Goal: Task Accomplishment & Management: Manage account settings

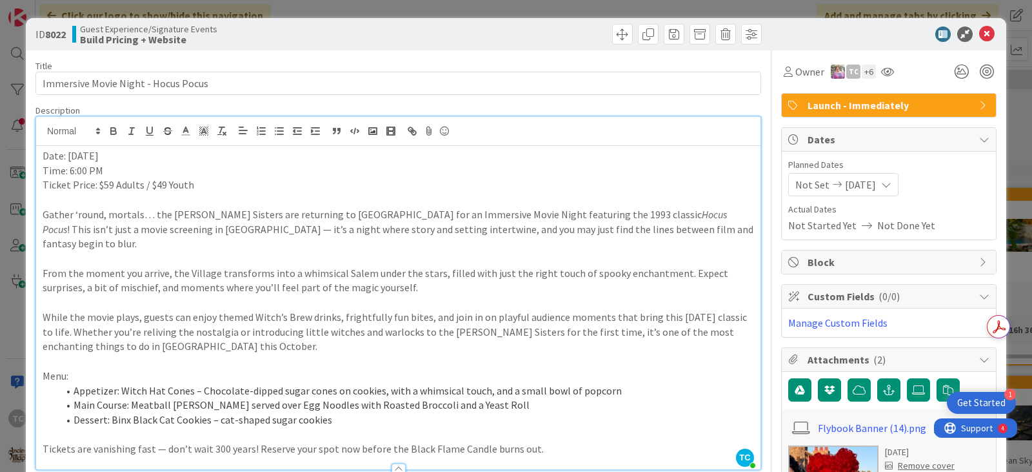
click at [437, 5] on div "ID 8022 Guest Experience/Signature Events Build Pricing + Website Title 37 / 12…" at bounding box center [516, 236] width 1032 height 472
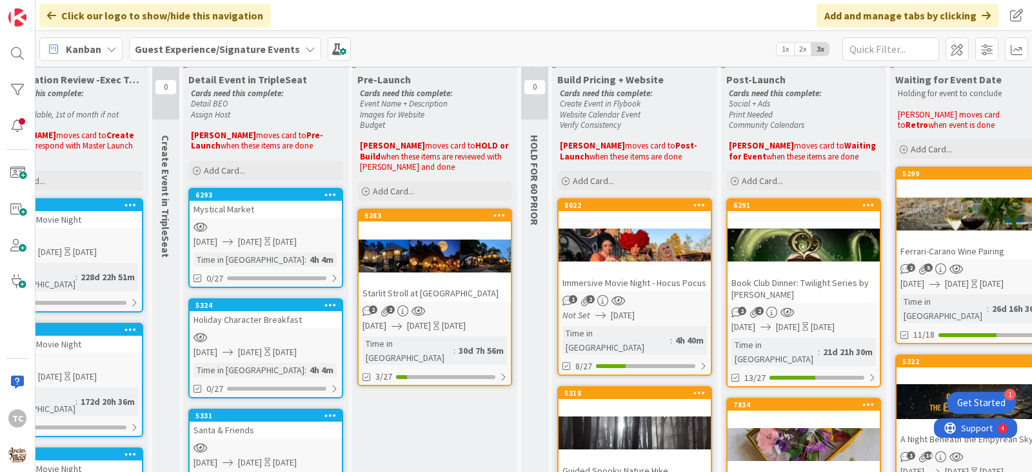
scroll to position [0, 88]
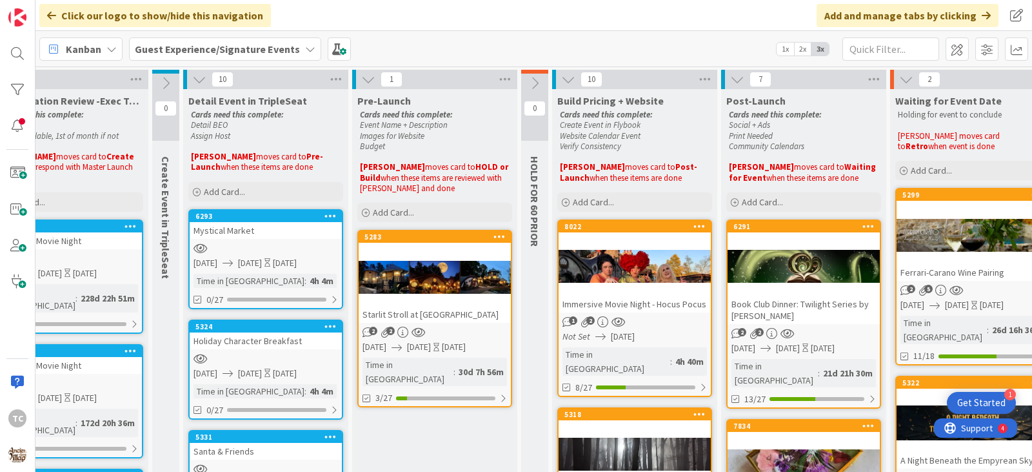
click at [457, 48] on div "Kanban Guest Experience/Signature Events 1x 2x 3x" at bounding box center [533, 48] width 997 height 35
click at [618, 268] on div at bounding box center [635, 266] width 152 height 58
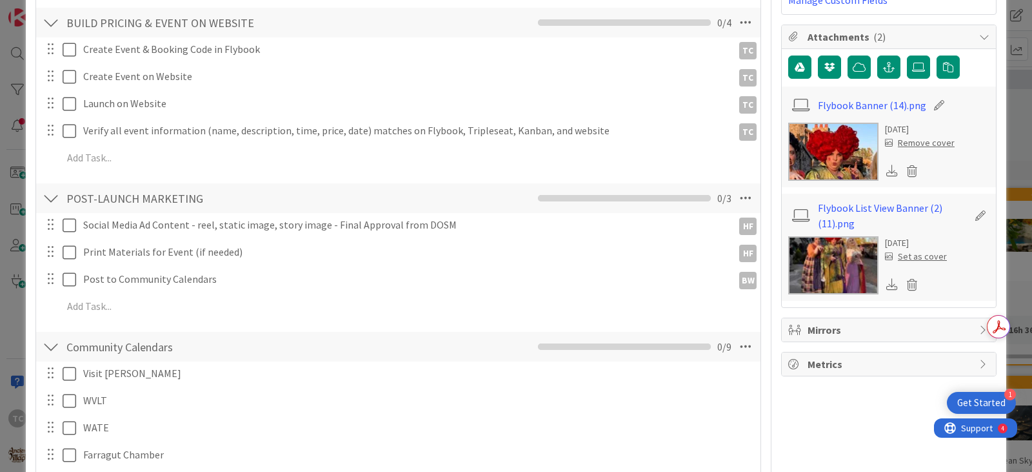
click at [905, 144] on div "Remove cover" at bounding box center [920, 143] width 70 height 14
click at [903, 169] on icon at bounding box center [912, 170] width 18 height 19
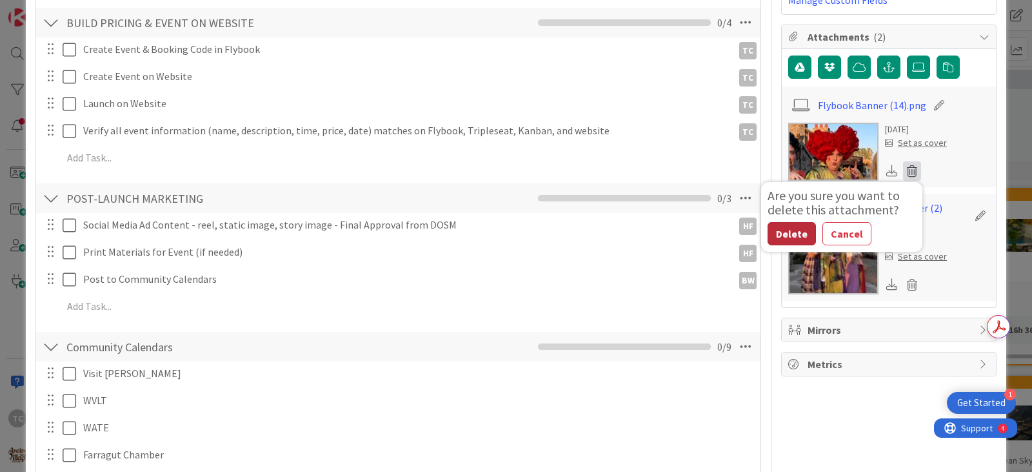
click at [776, 236] on button "Delete" at bounding box center [792, 233] width 48 height 23
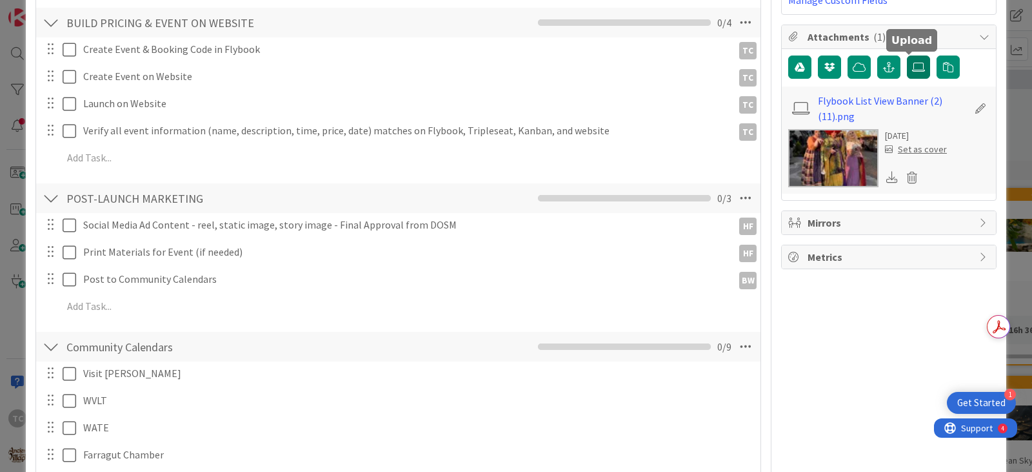
click at [912, 66] on icon at bounding box center [918, 67] width 13 height 10
click at [907, 55] on input "file" at bounding box center [907, 55] width 0 height 0
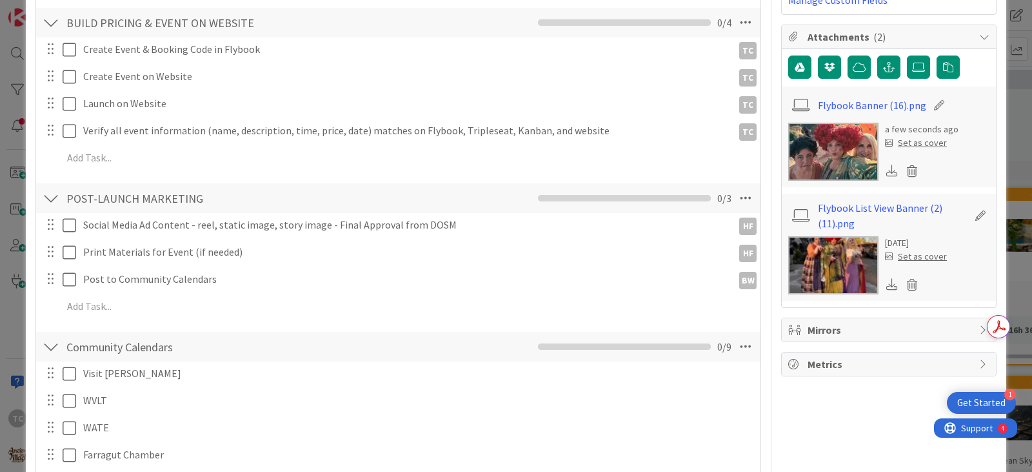
click at [896, 146] on div "Set as cover" at bounding box center [916, 143] width 62 height 14
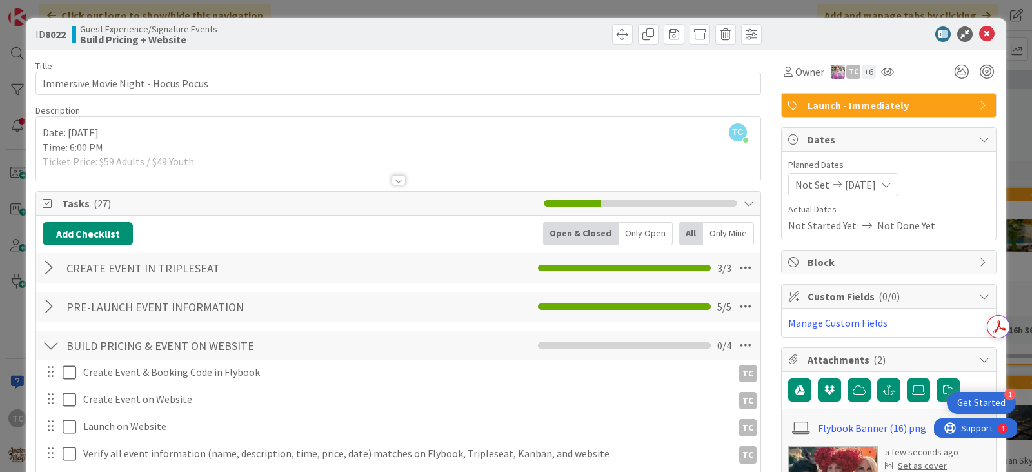
click at [614, 6] on div "ID 8022 Guest Experience/Signature Events Build Pricing + Website Title 37 / 12…" at bounding box center [516, 236] width 1032 height 472
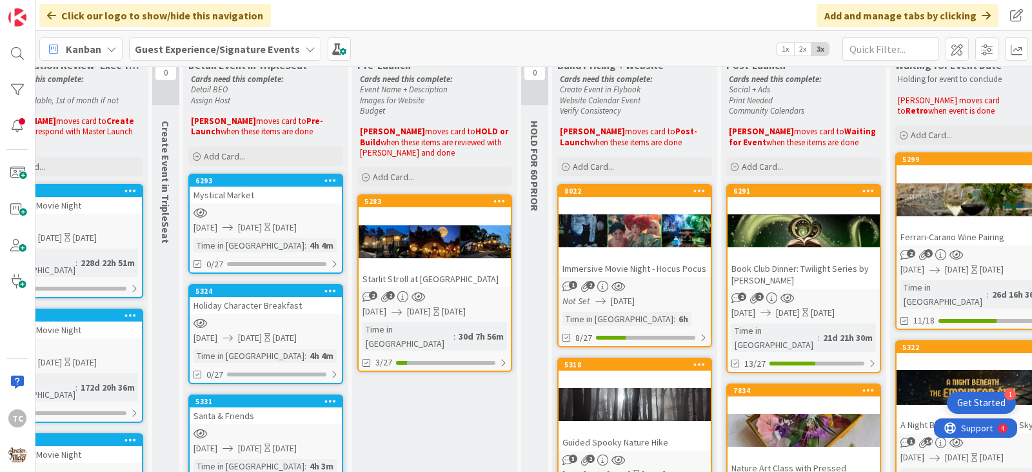
scroll to position [65, 88]
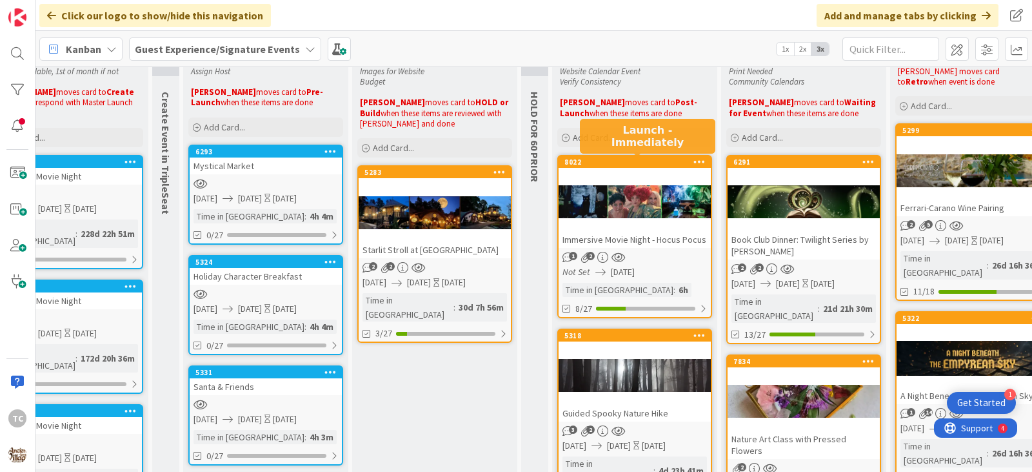
click at [625, 165] on div "8022" at bounding box center [638, 161] width 146 height 9
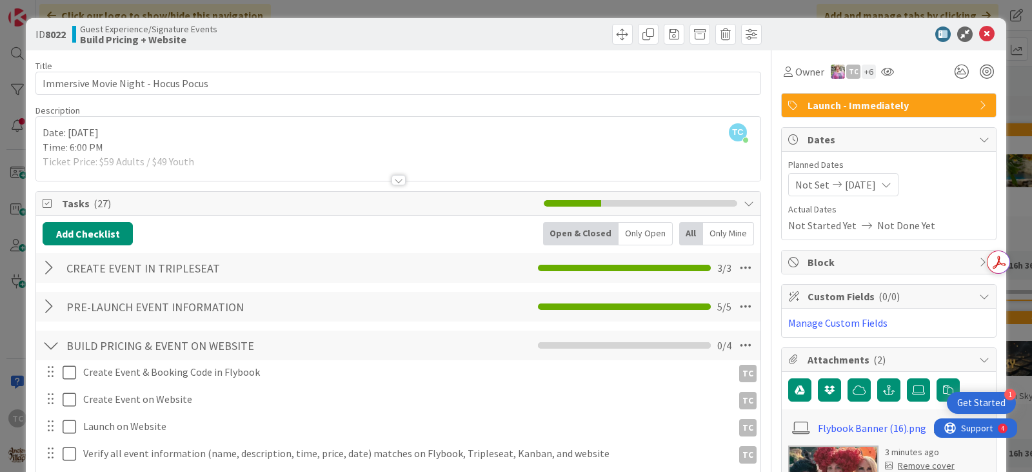
click at [392, 177] on div at bounding box center [399, 180] width 14 height 10
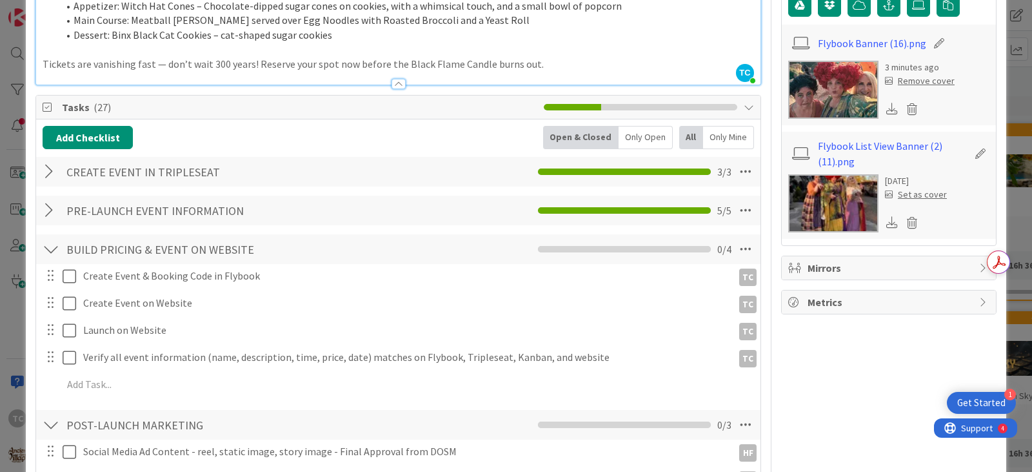
scroll to position [387, 0]
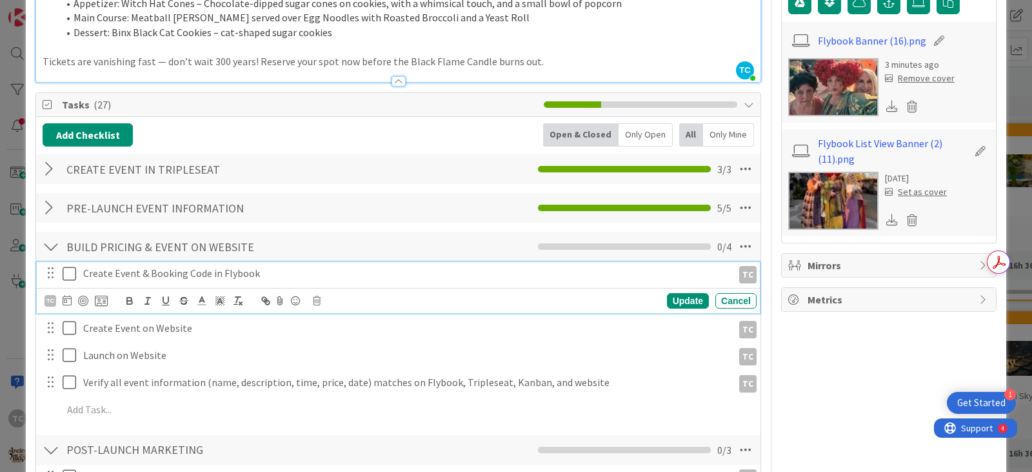
click at [76, 266] on icon at bounding box center [72, 273] width 19 height 15
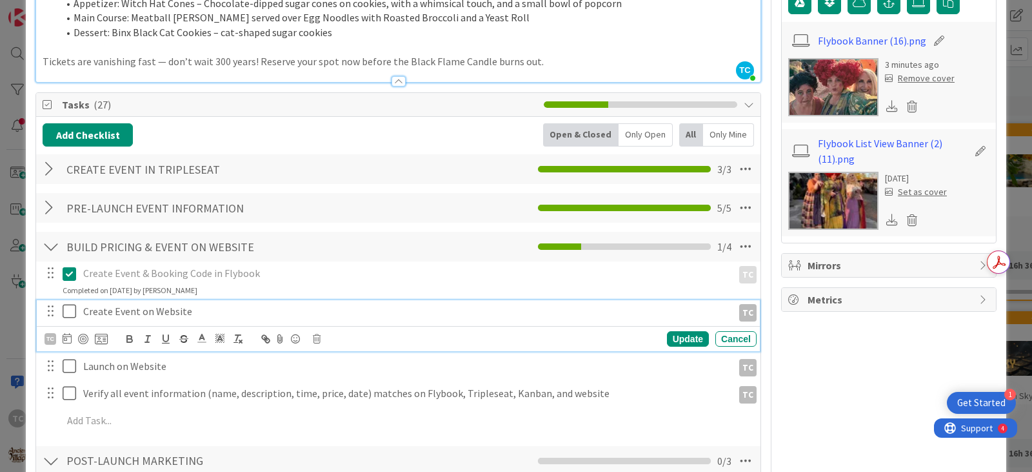
click at [72, 303] on icon at bounding box center [72, 310] width 19 height 15
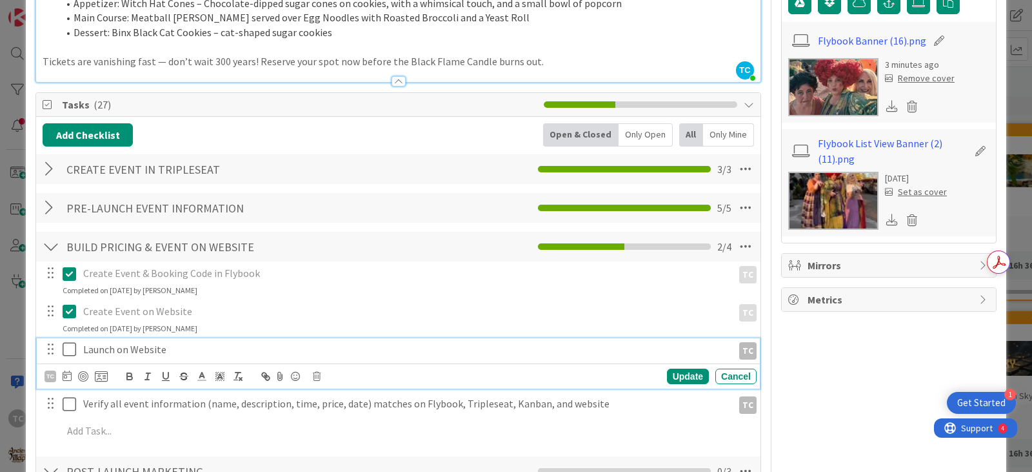
click at [70, 341] on icon at bounding box center [72, 348] width 19 height 15
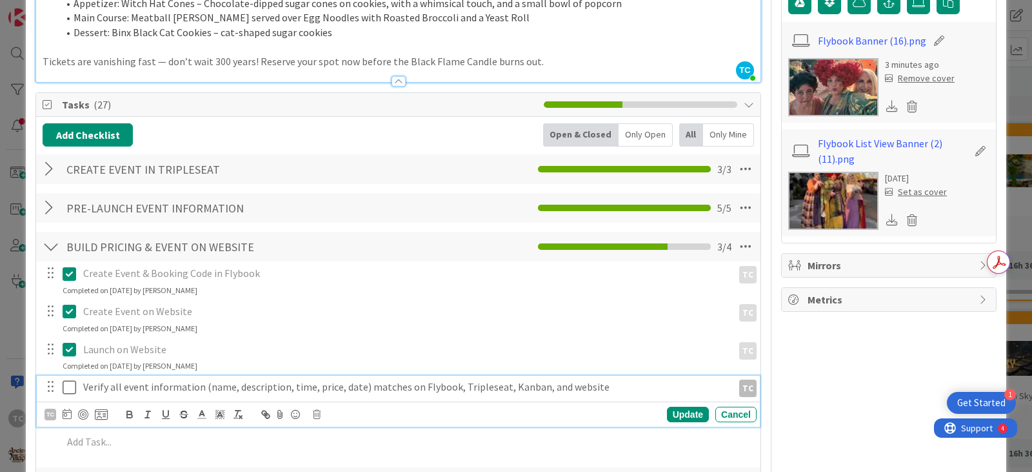
click at [70, 379] on icon at bounding box center [72, 386] width 19 height 15
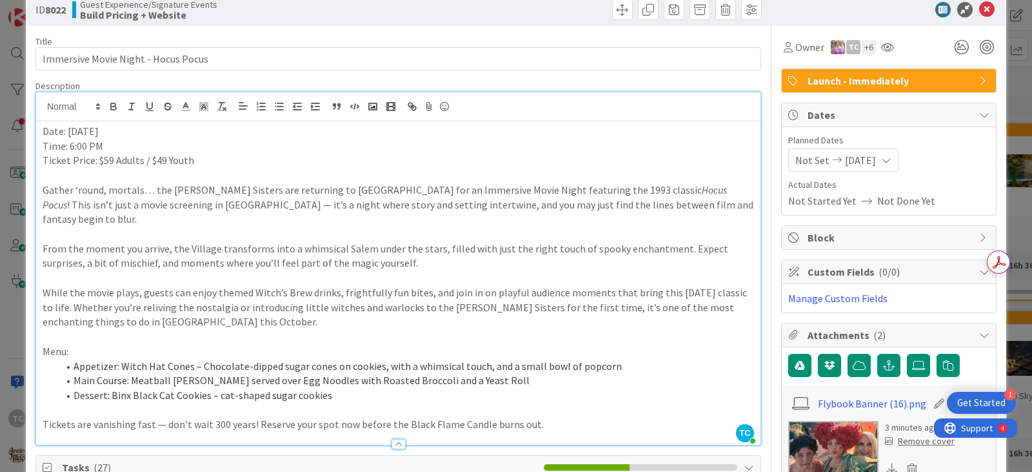
scroll to position [0, 0]
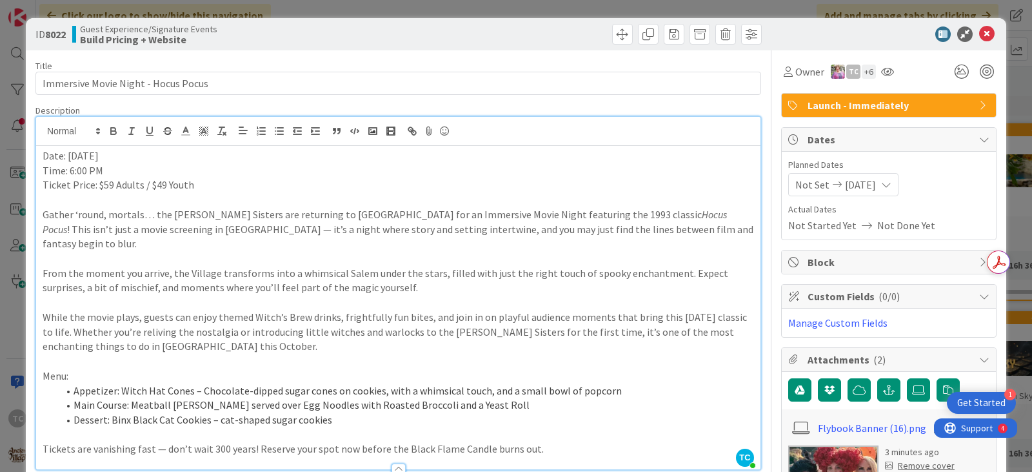
click at [380, 9] on div "ID 8022 Guest Experience/Signature Events Build Pricing + Website Title 37 / 12…" at bounding box center [516, 236] width 1032 height 472
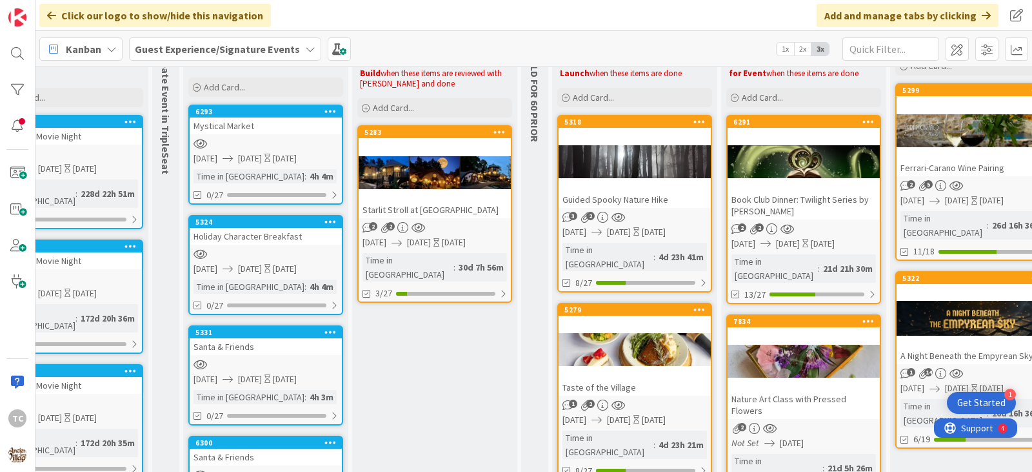
scroll to position [0, 88]
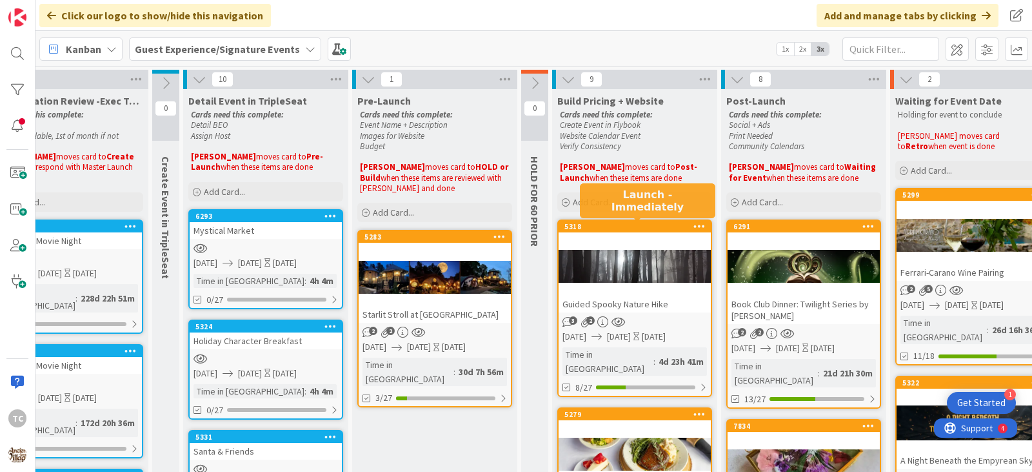
click at [596, 223] on div "5318" at bounding box center [638, 226] width 146 height 9
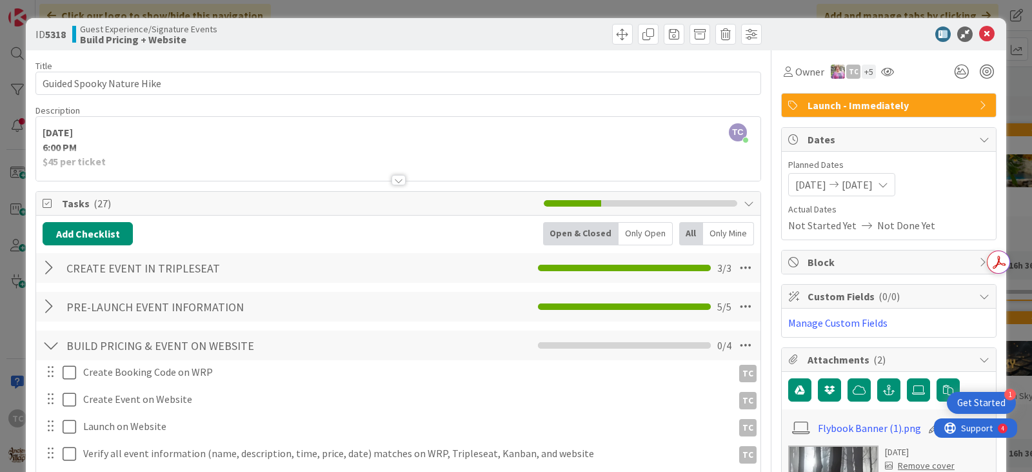
click at [392, 179] on div at bounding box center [399, 180] width 14 height 10
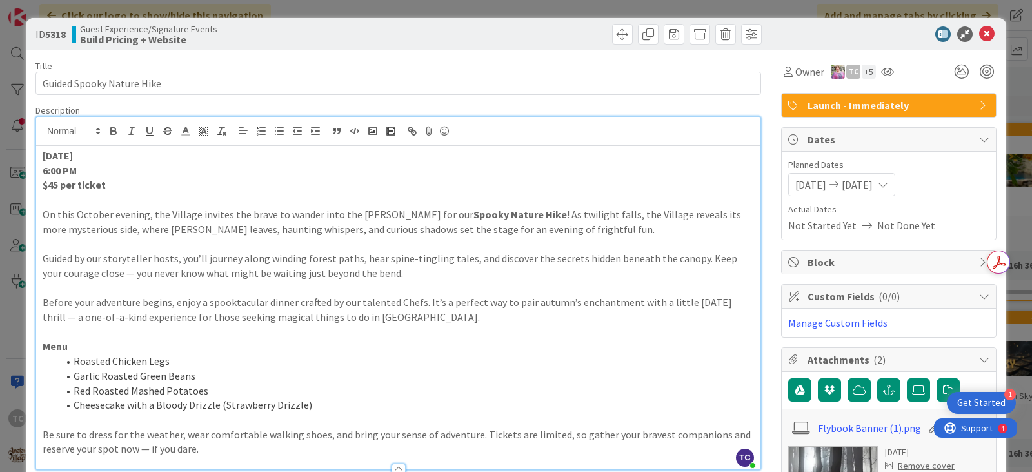
click at [58, 186] on strong "$45 per ticket" at bounding box center [74, 184] width 63 height 13
click at [334, 8] on div "ID 5318 Guest Experience/Signature Events Build Pricing + Website Title 26 / 12…" at bounding box center [516, 236] width 1032 height 472
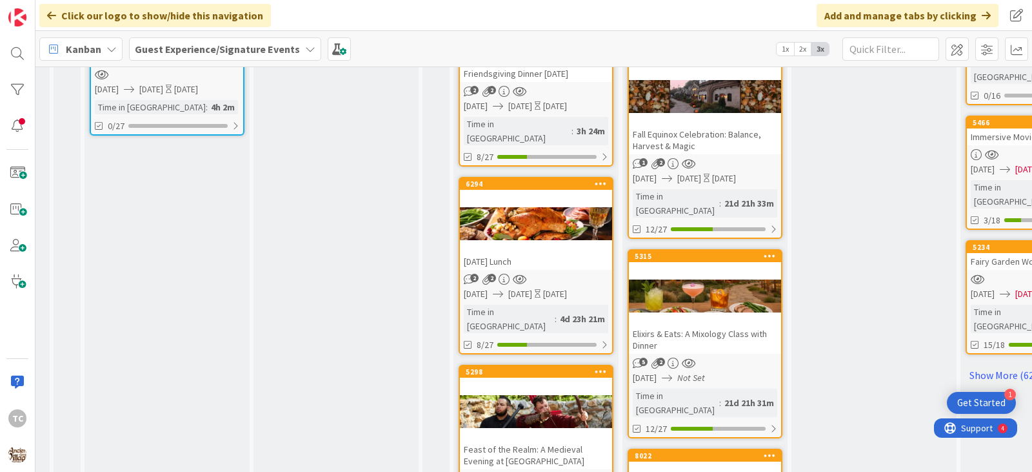
scroll to position [1154, 186]
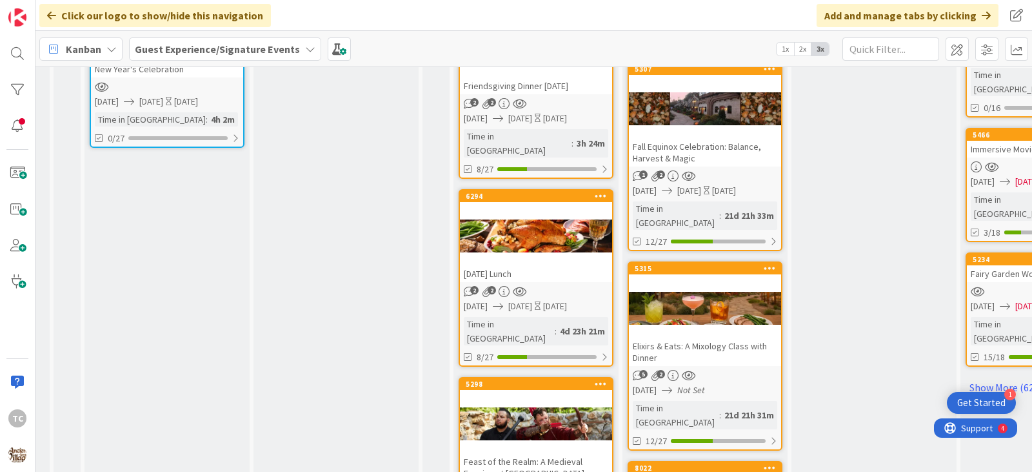
click at [680, 383] on div "[DATE] Not Set" at bounding box center [707, 390] width 148 height 14
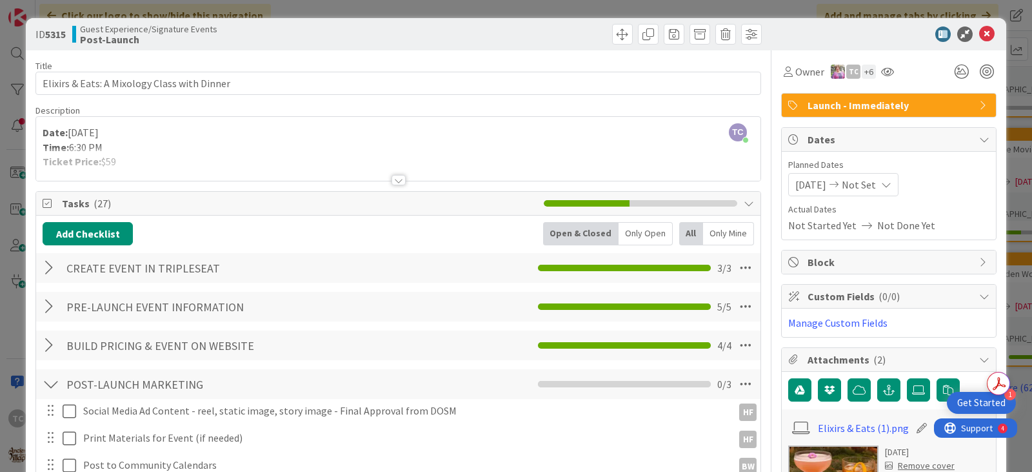
scroll to position [65, 0]
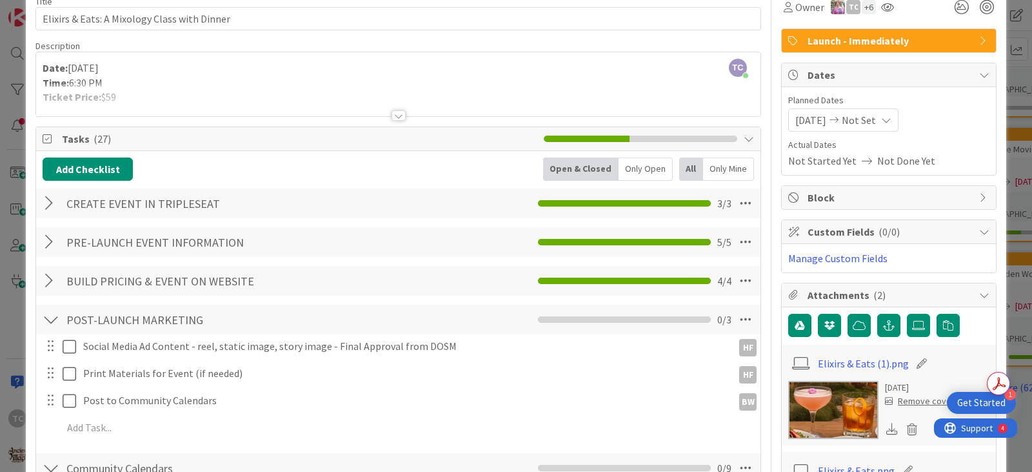
click at [838, 156] on span "Not Started Yet" at bounding box center [823, 160] width 68 height 15
click at [823, 111] on div "[DATE] Not Set" at bounding box center [844, 119] width 110 height 23
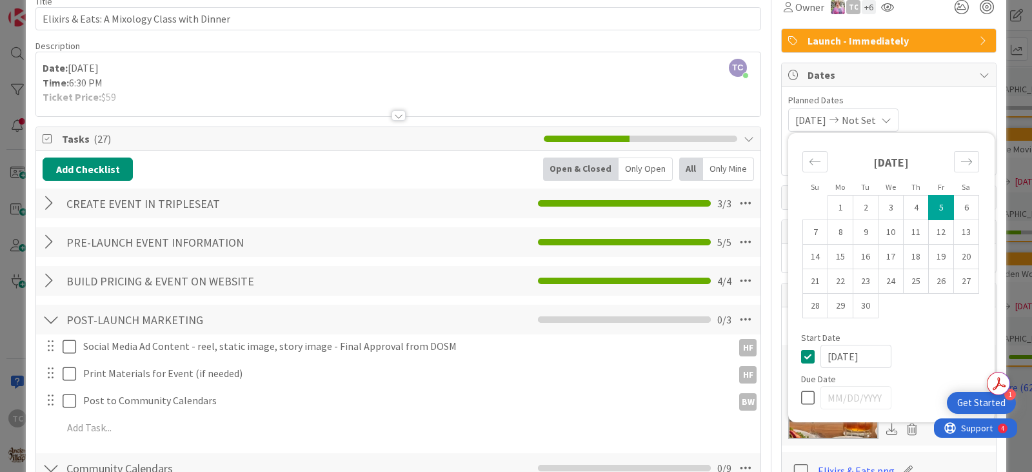
click at [801, 357] on icon at bounding box center [810, 355] width 19 height 15
click at [801, 398] on icon at bounding box center [810, 397] width 19 height 15
type input "[DATE]"
click at [929, 206] on td "5" at bounding box center [941, 208] width 25 height 25
type input "[DATE]"
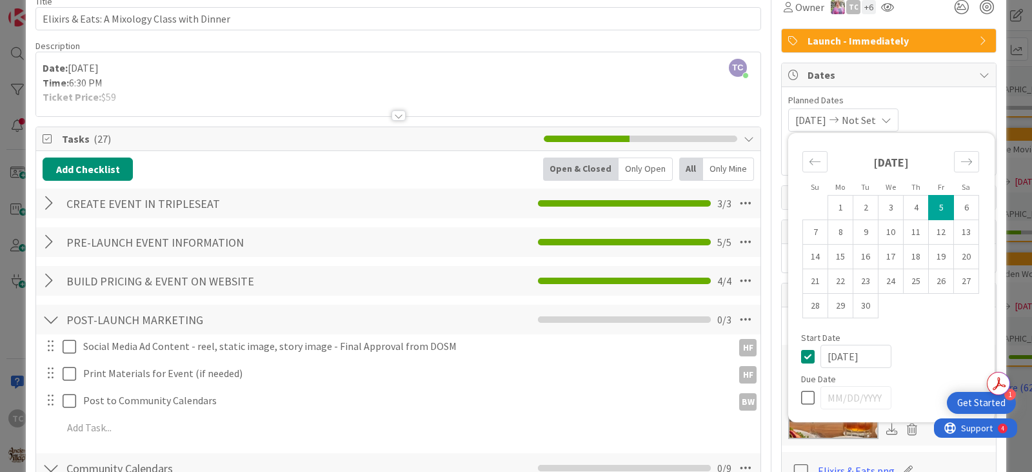
click at [795, 354] on div "Su Mo Tu We Th Fr Sa [DATE] 1 2 3 4 5 6 7 8 9 10 11 12 13 14 15 16 17 18 19 20 …" at bounding box center [892, 277] width 194 height 276
click at [801, 356] on icon at bounding box center [810, 355] width 19 height 15
click at [801, 402] on icon at bounding box center [810, 397] width 19 height 15
click at [836, 402] on input "[DATE]" at bounding box center [856, 397] width 71 height 23
click at [933, 215] on td "5" at bounding box center [941, 208] width 25 height 25
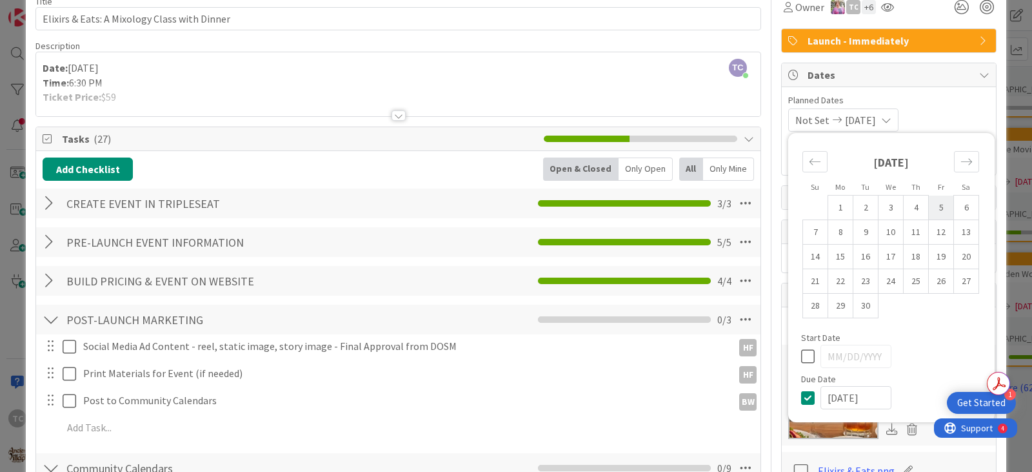
type input "[DATE]"
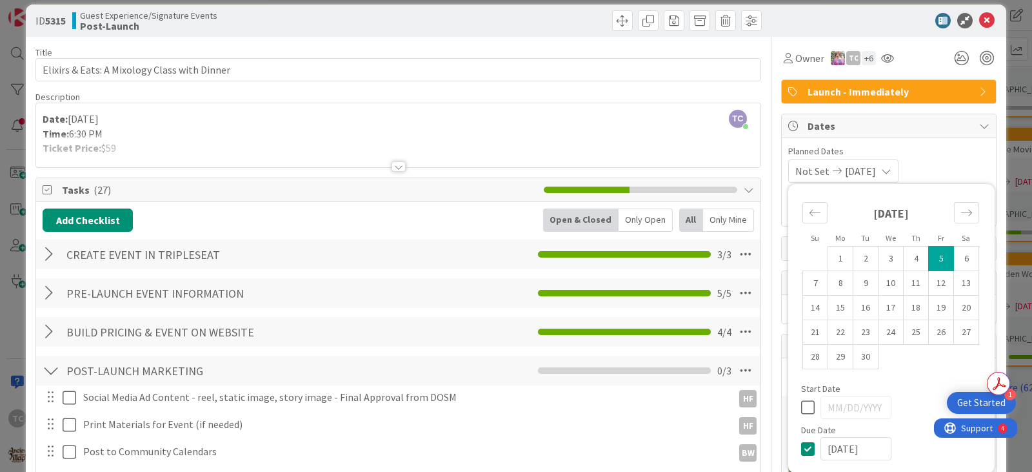
scroll to position [0, 0]
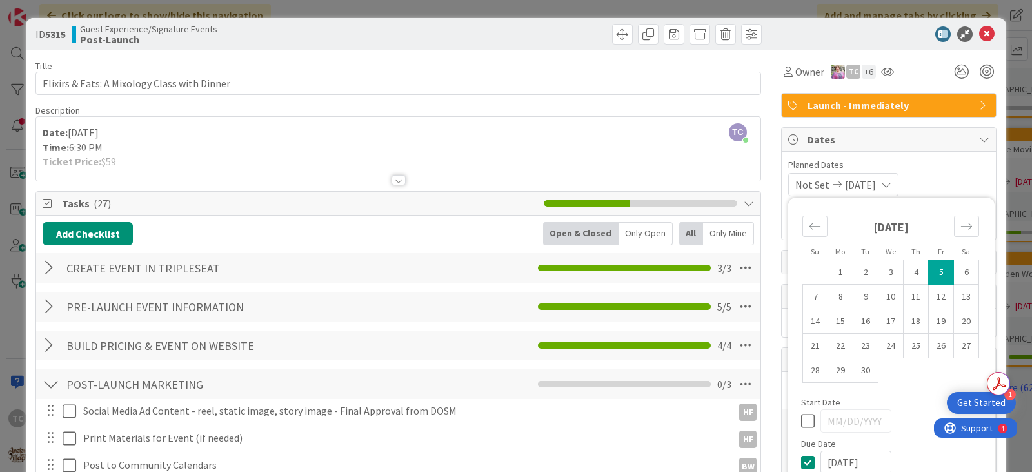
click at [571, 12] on div "ID 5315 Guest Experience/Signature Events Post-Launch Title 44 / 128 Elixirs & …" at bounding box center [516, 236] width 1032 height 472
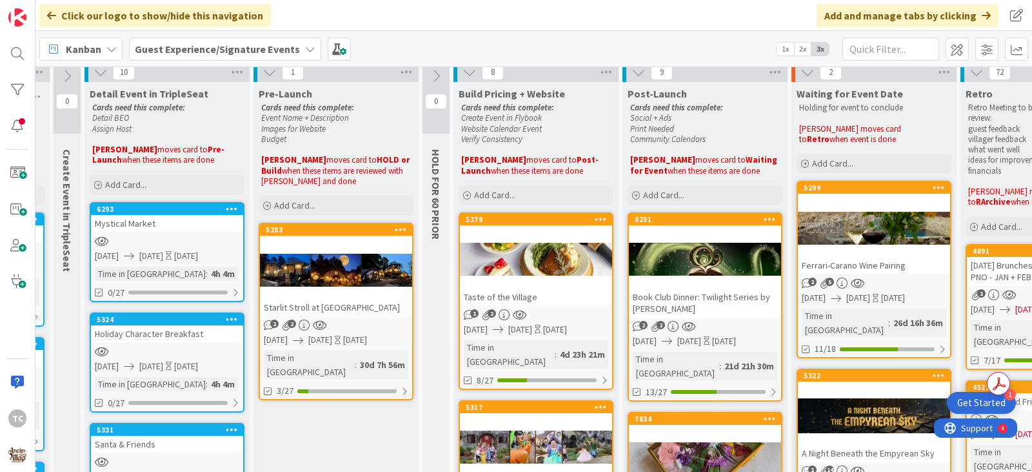
scroll to position [0, 186]
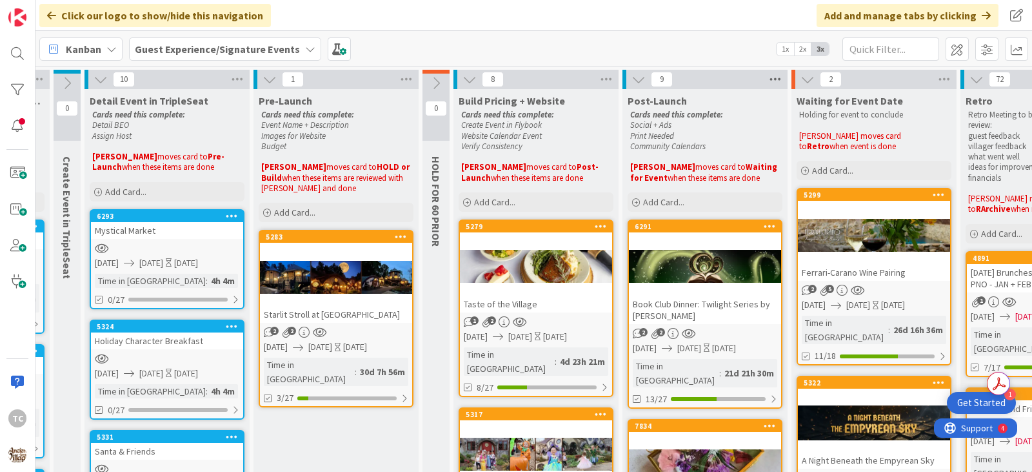
click at [781, 81] on icon at bounding box center [775, 79] width 17 height 19
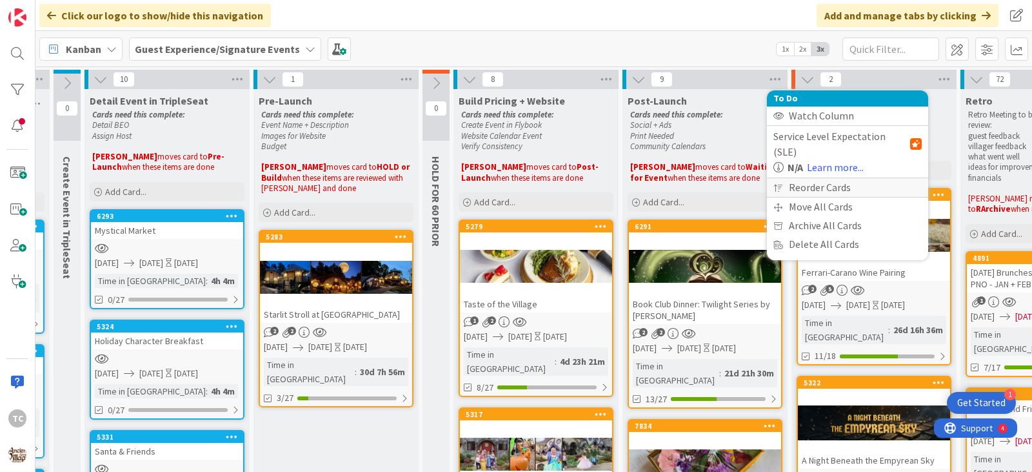
click at [811, 178] on div "Reorder Cards" at bounding box center [847, 187] width 161 height 19
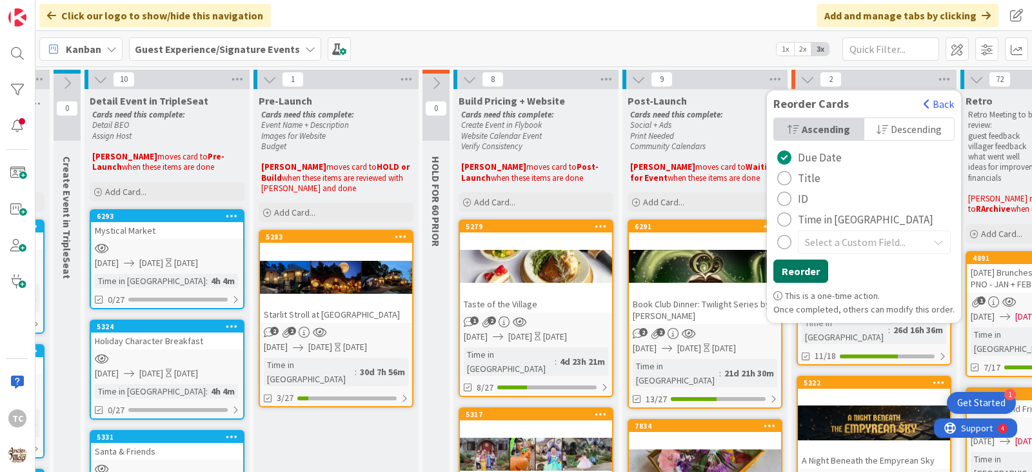
click at [791, 276] on button "Reorder" at bounding box center [801, 270] width 55 height 23
